Goal: Information Seeking & Learning: Learn about a topic

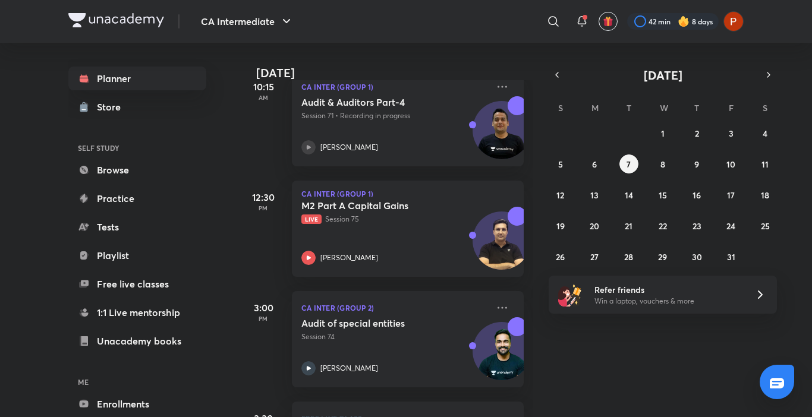
scroll to position [538, 0]
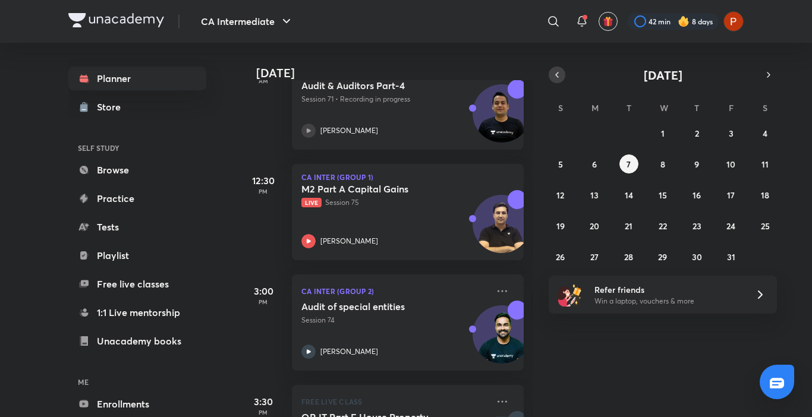
click at [551, 78] on button "button" at bounding box center [557, 75] width 17 height 17
click at [761, 141] on button "6" at bounding box center [765, 133] width 19 height 19
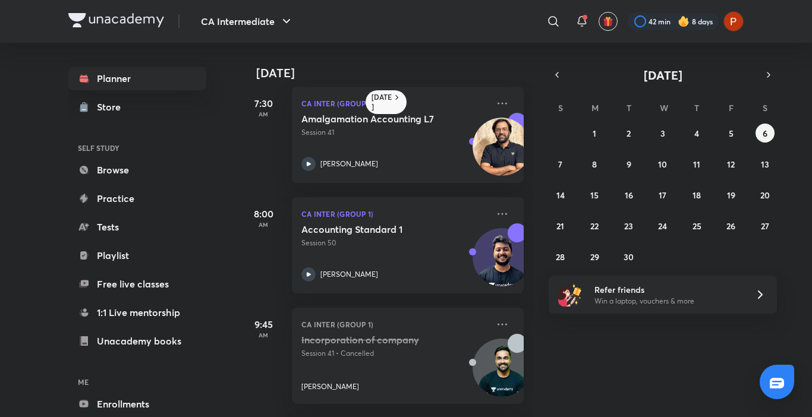
scroll to position [10, 0]
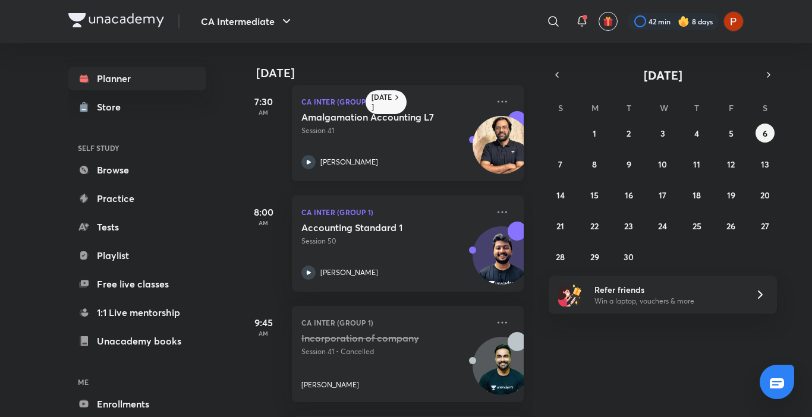
click at [311, 167] on icon at bounding box center [308, 162] width 14 height 14
